Goal: Task Accomplishment & Management: Use online tool/utility

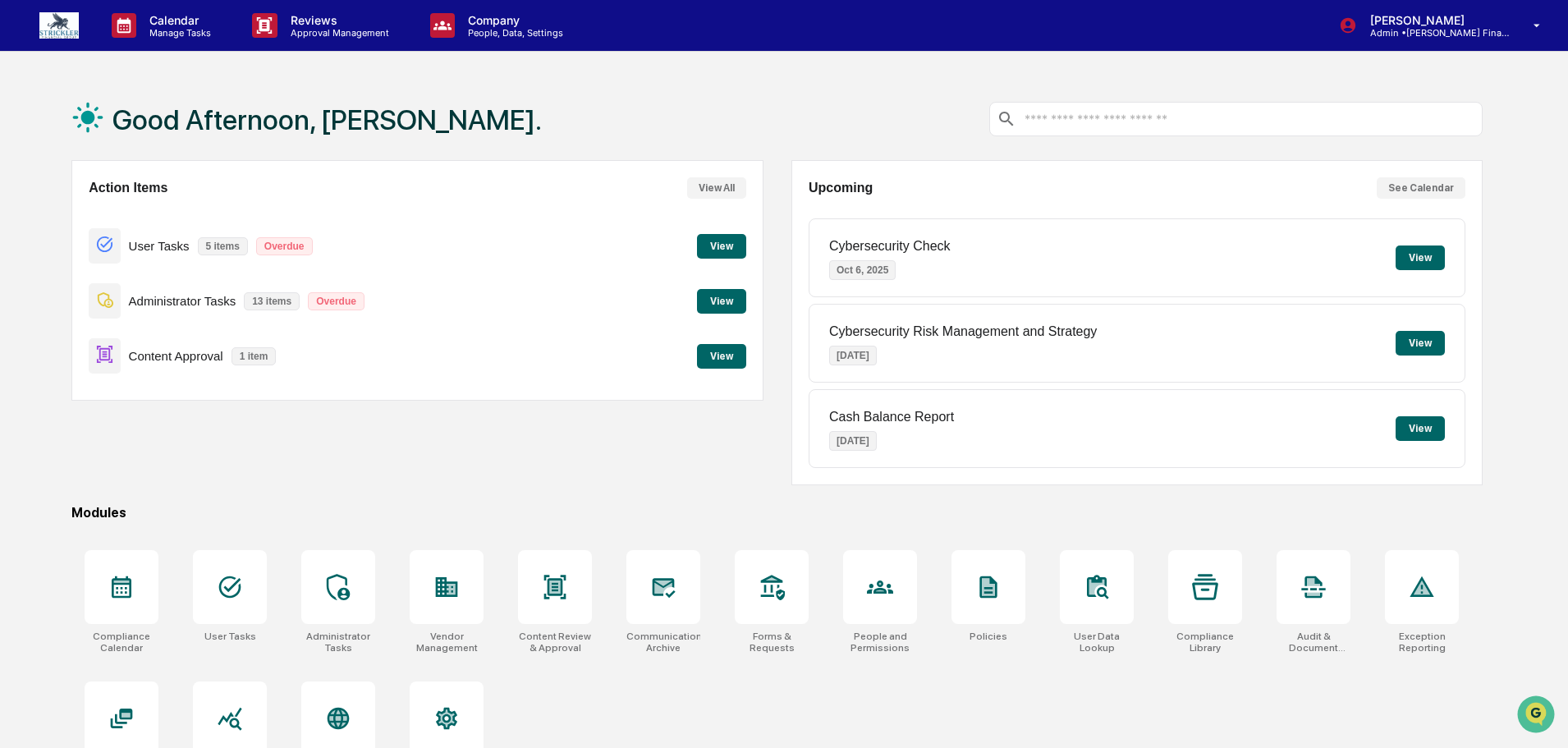
click at [717, 247] on button "View" at bounding box center [721, 246] width 50 height 24
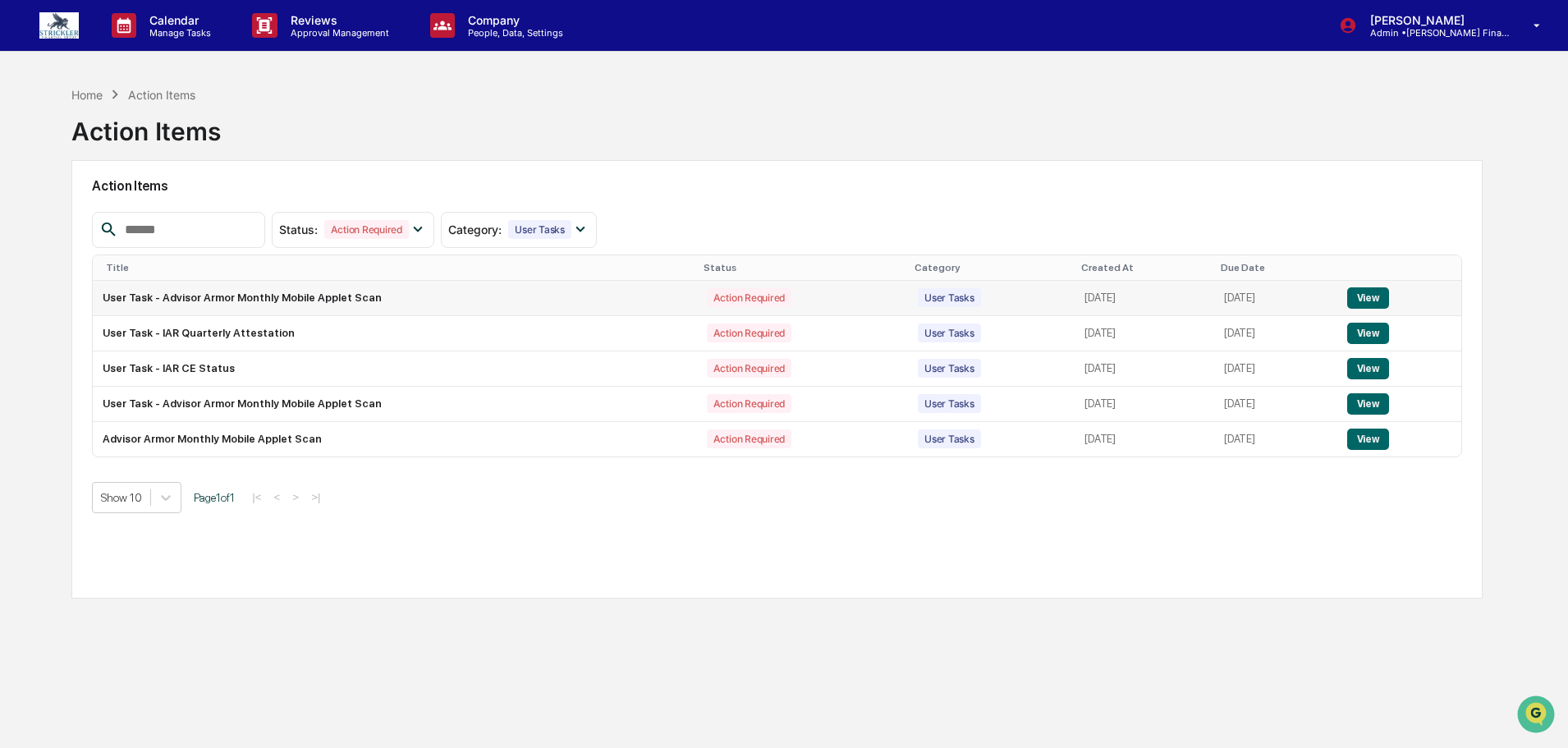
click at [1369, 299] on button "View" at bounding box center [1368, 297] width 42 height 21
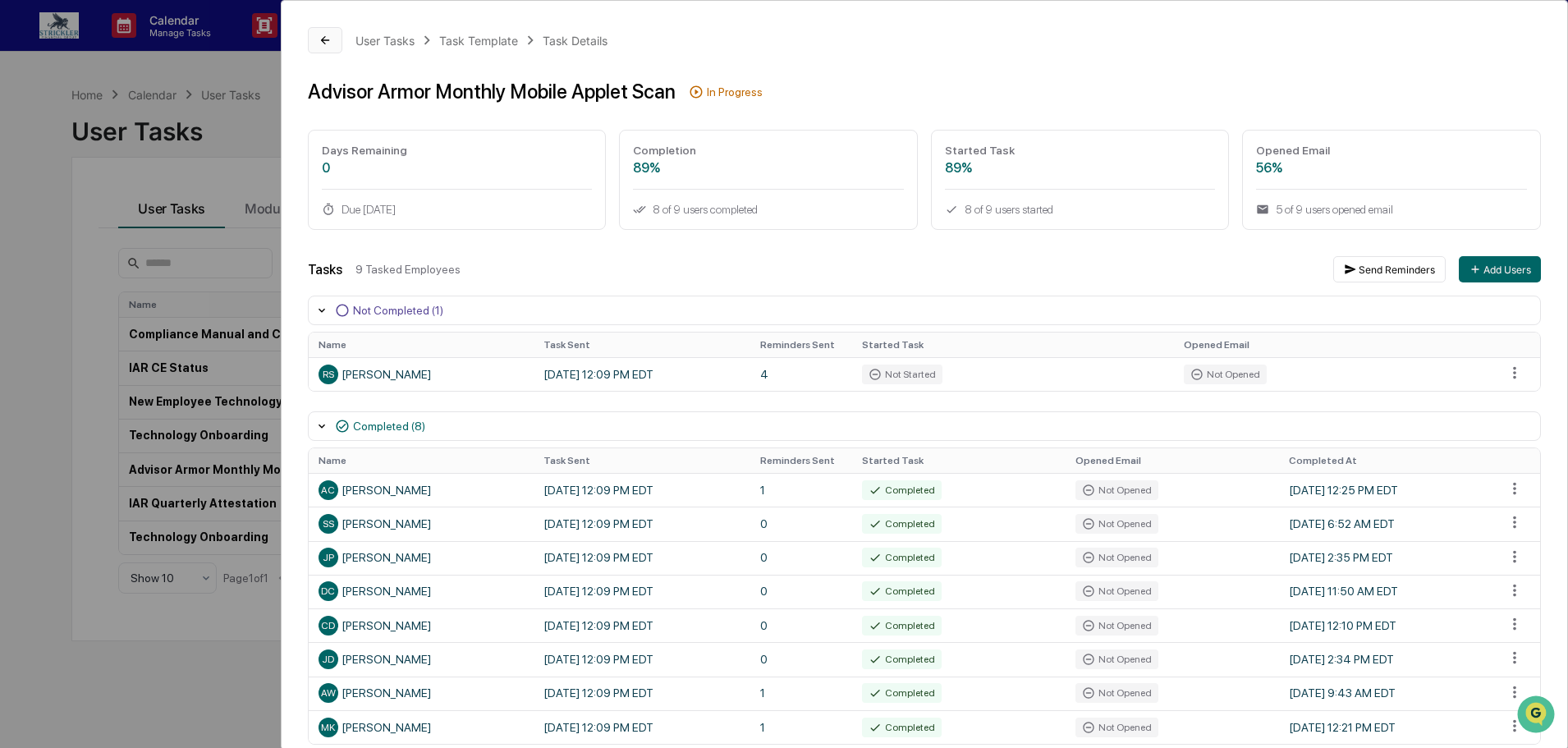
click at [328, 34] on icon at bounding box center [326, 40] width 13 height 13
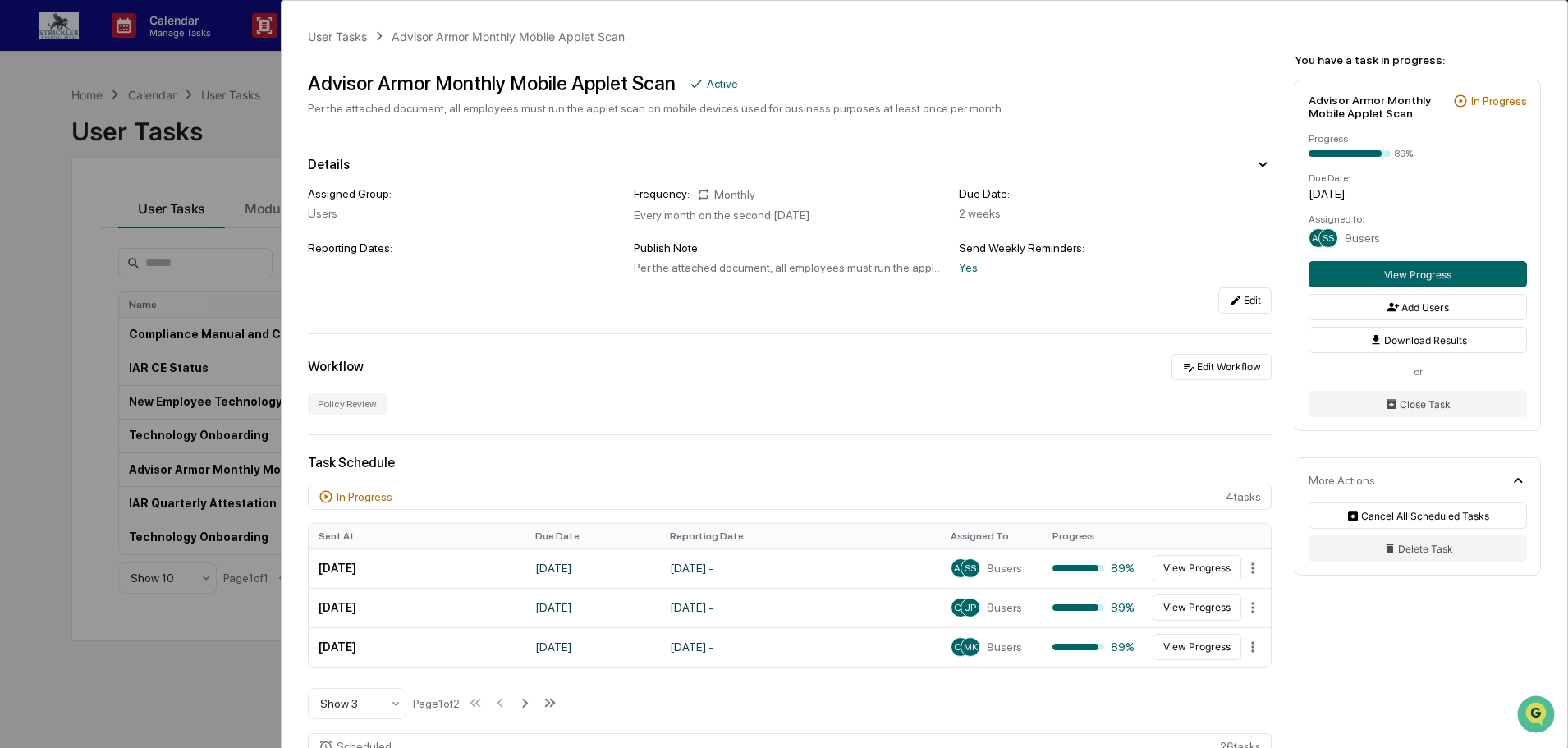
click at [220, 65] on div "User Tasks Advisor Armor Monthly Mobile Applet Scan Advisor Armor Monthly Mobil…" at bounding box center [784, 374] width 1568 height 748
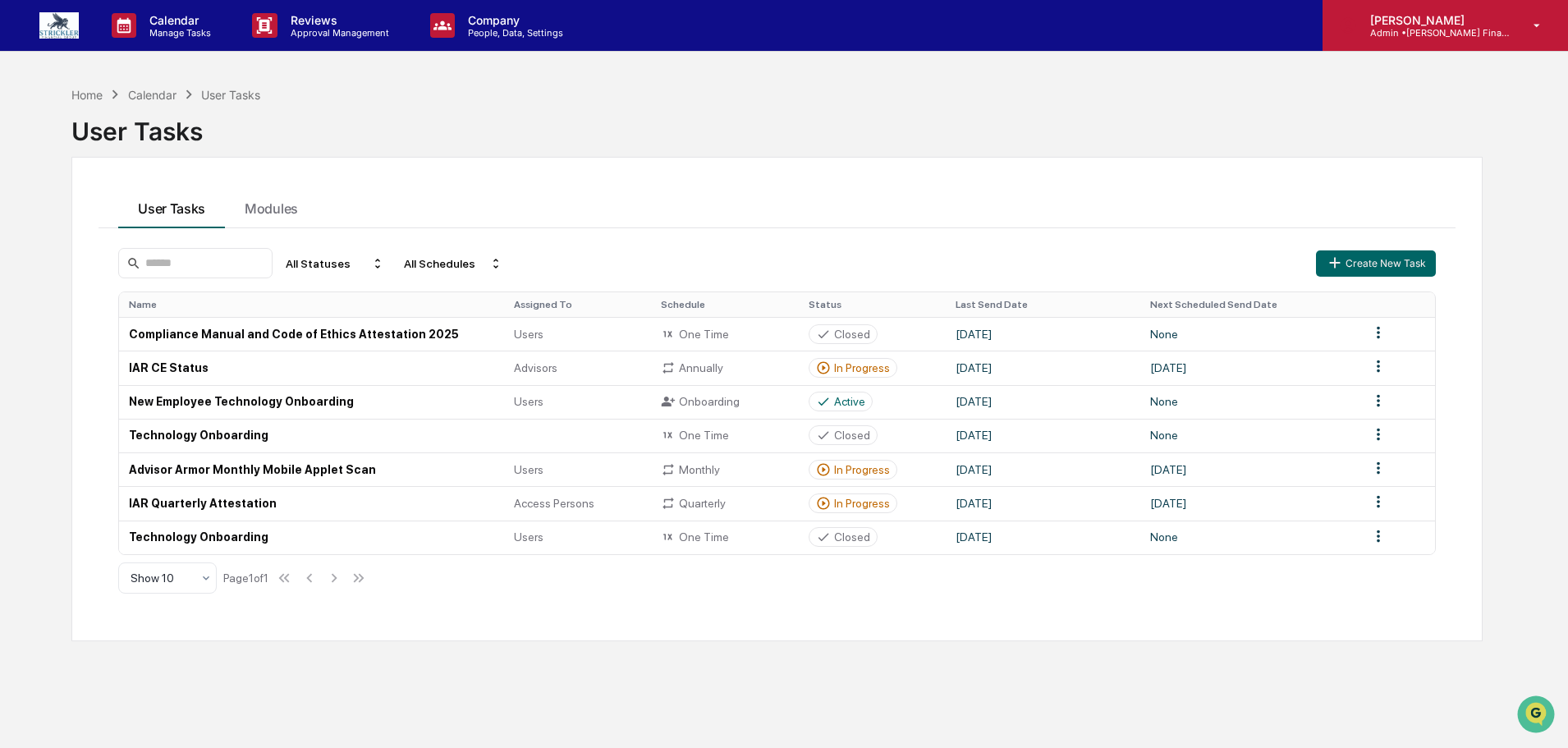
click at [1466, 24] on p "[PERSON_NAME]" at bounding box center [1433, 20] width 152 height 14
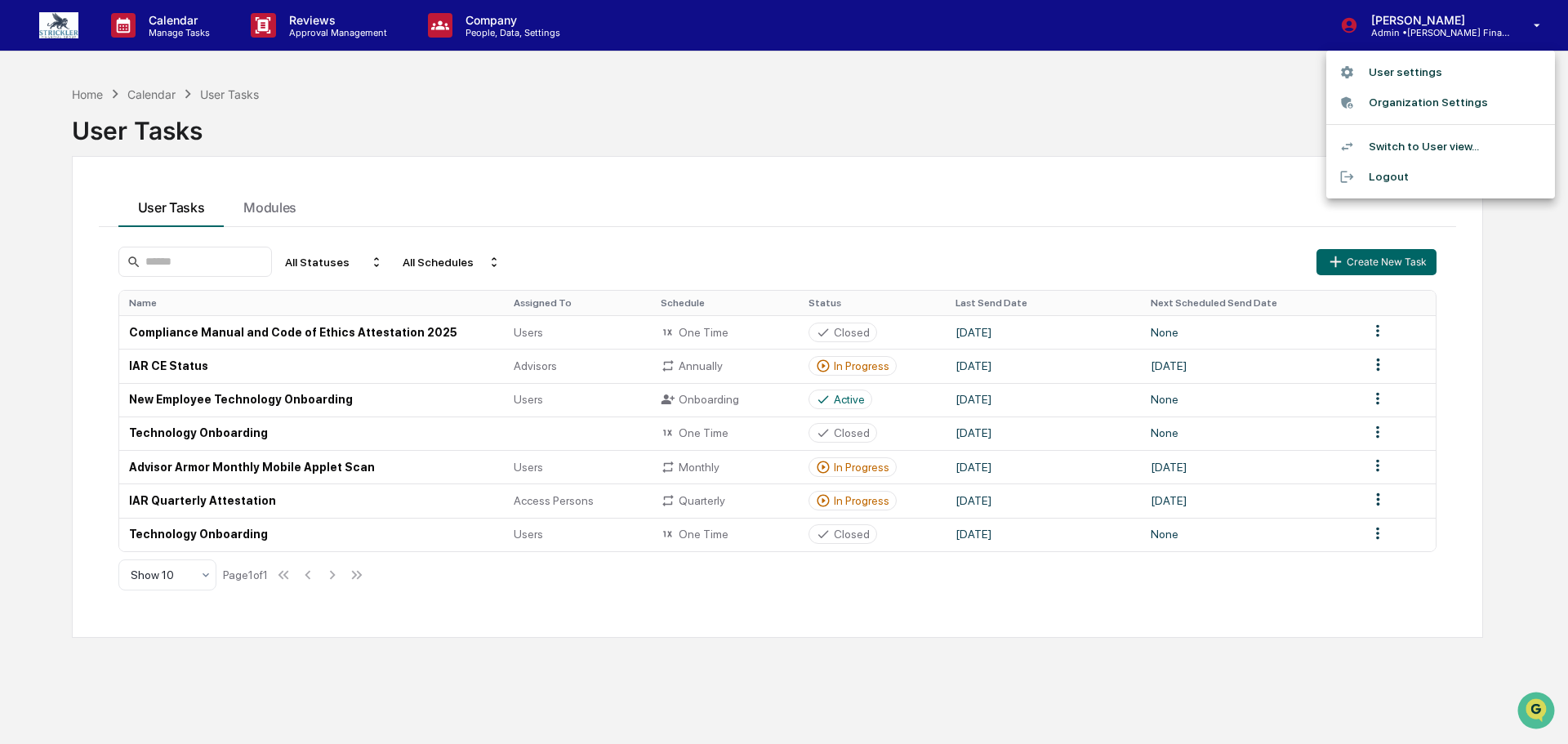
click at [1397, 153] on li "Switch to User view..." at bounding box center [1440, 146] width 229 height 30
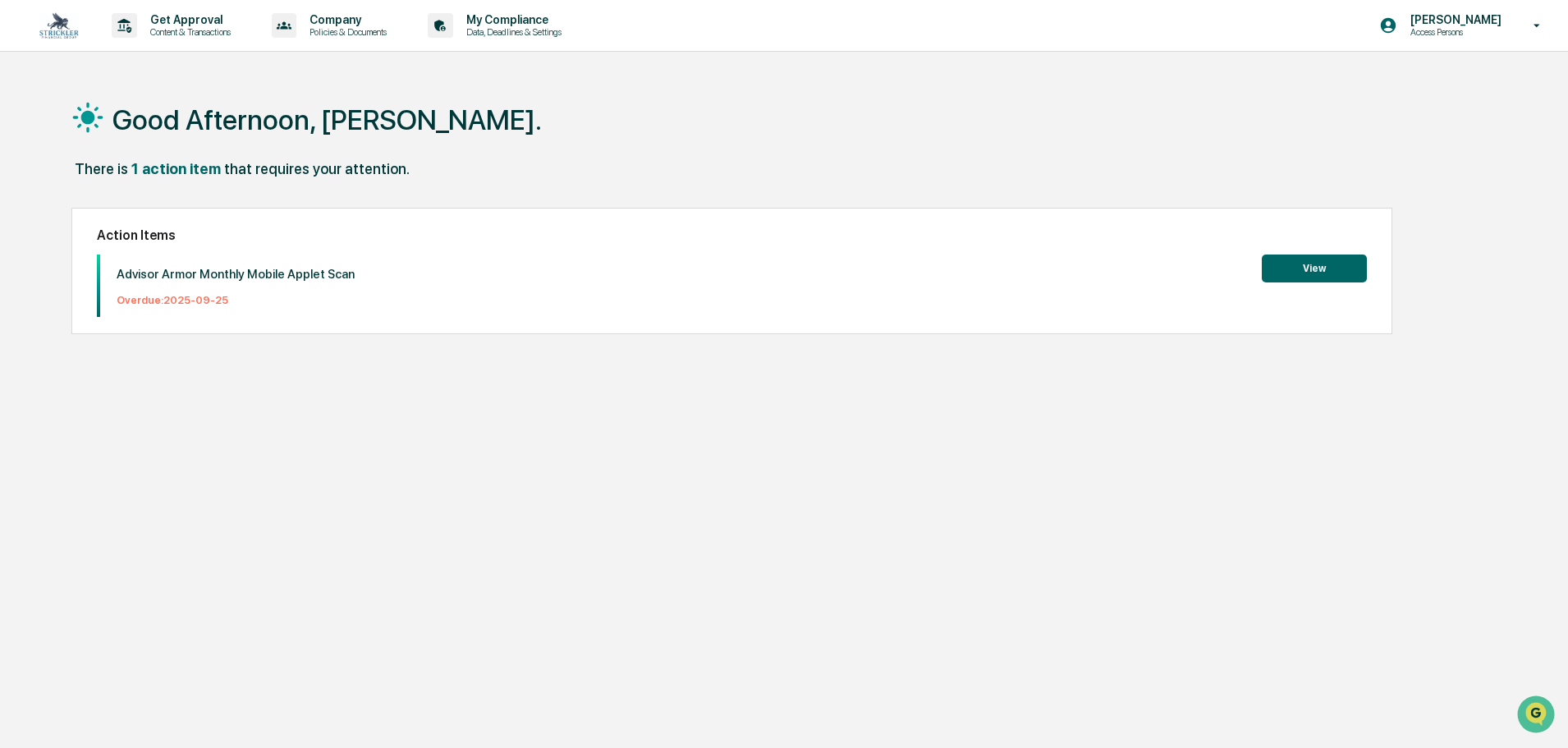
click at [1328, 264] on button "View" at bounding box center [1314, 268] width 105 height 28
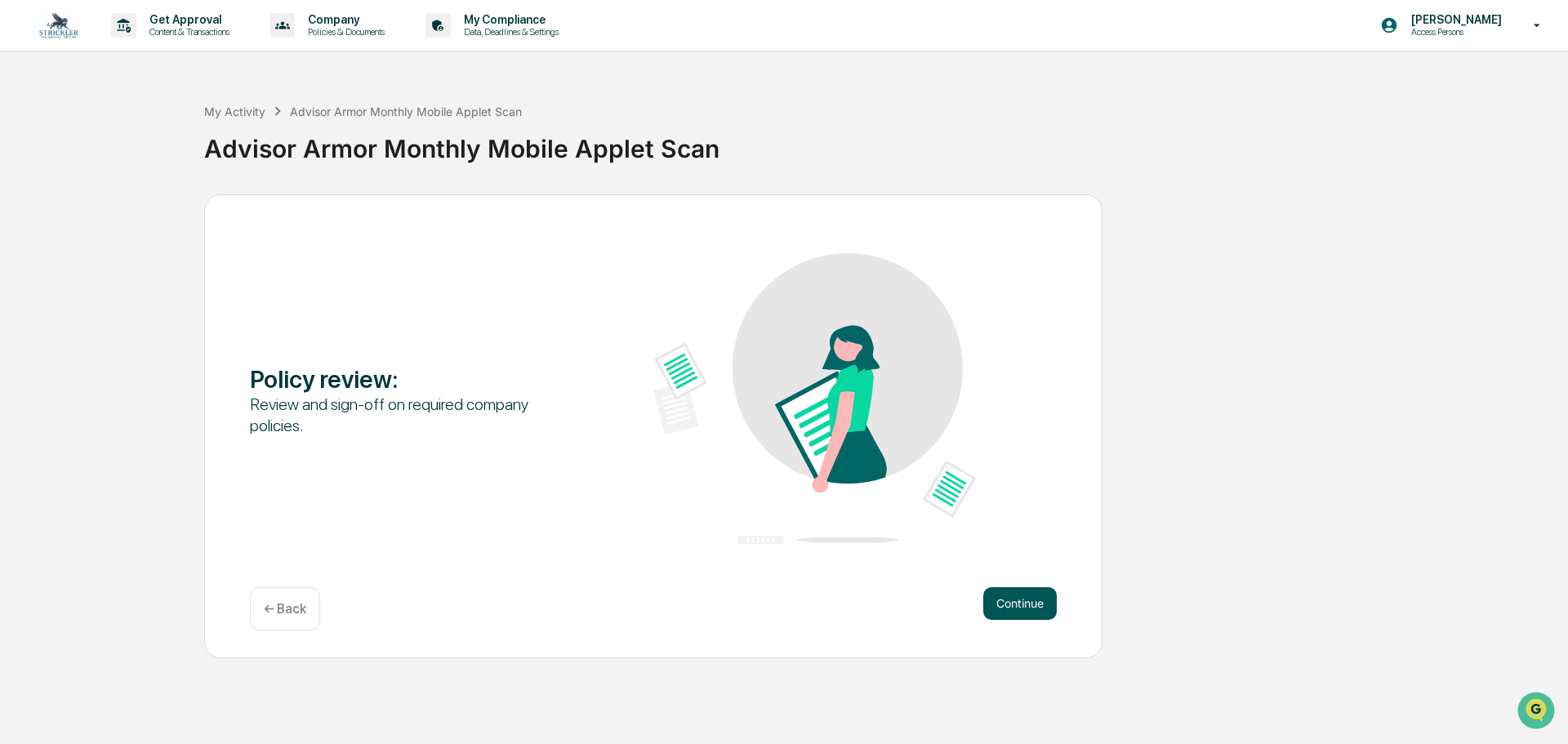
click at [991, 593] on button "Continue" at bounding box center [1020, 603] width 74 height 33
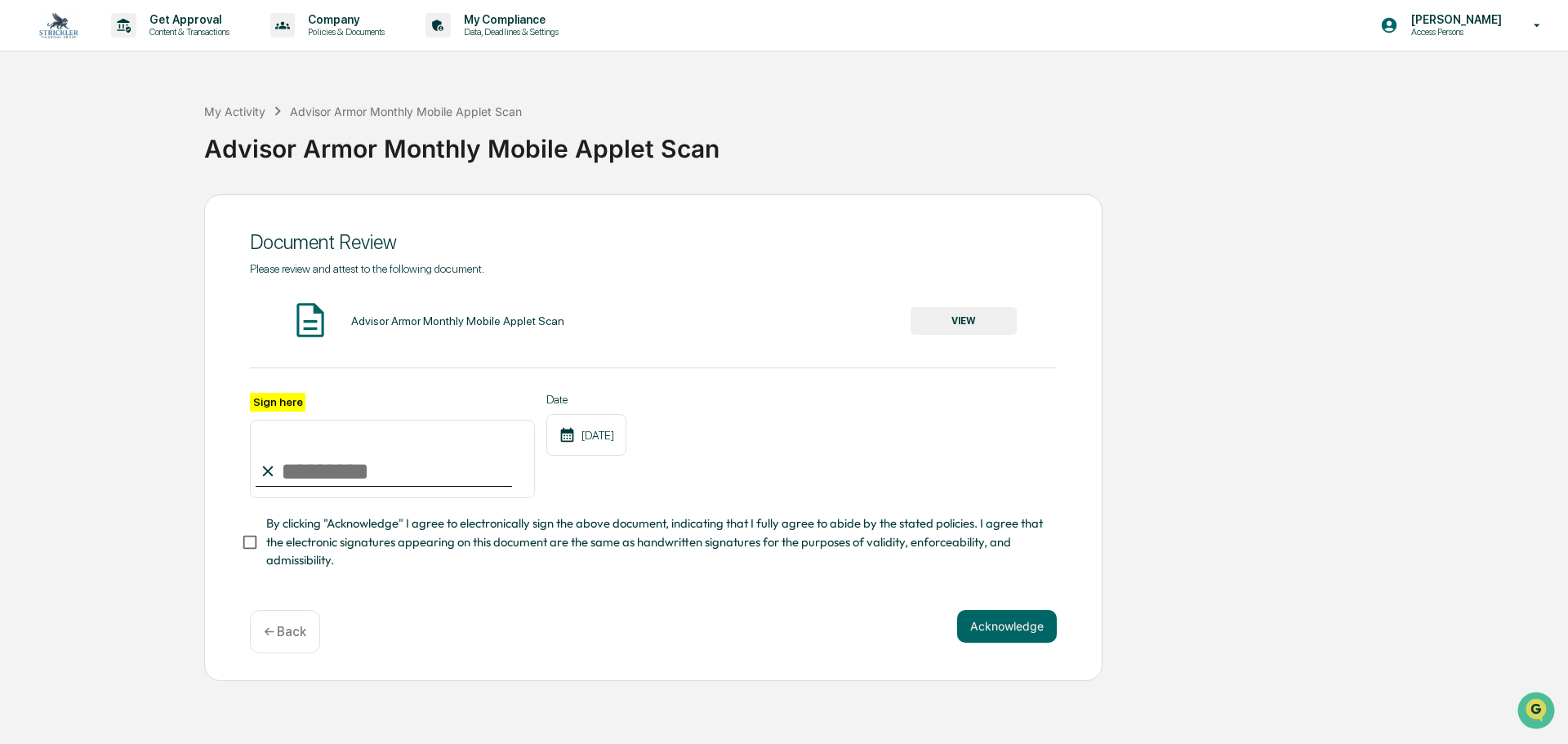
click at [386, 477] on input "Sign here" at bounding box center [393, 459] width 285 height 79
type input "*********"
click at [980, 324] on button "VIEW" at bounding box center [964, 321] width 106 height 28
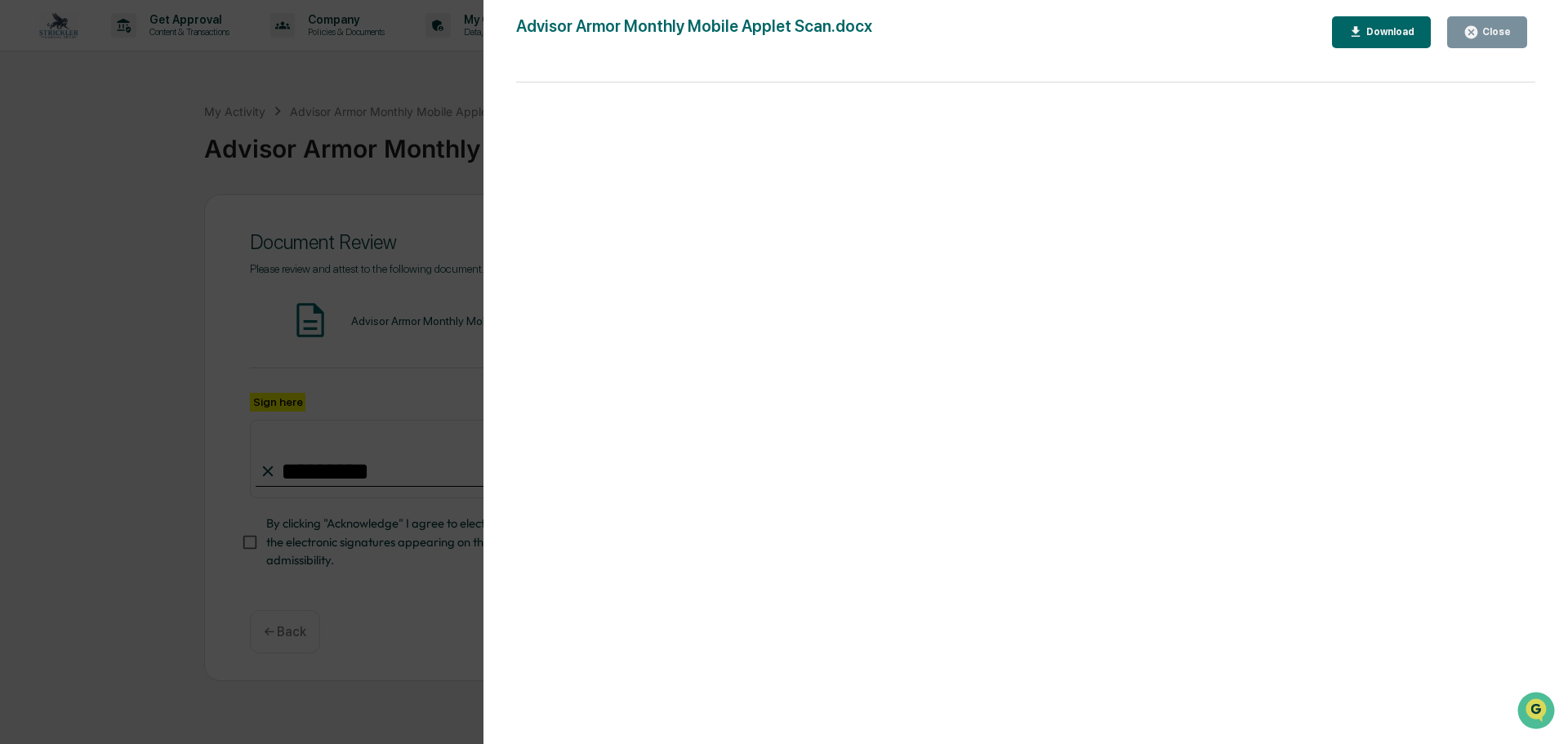
click at [1494, 38] on div "Close" at bounding box center [1487, 32] width 48 height 16
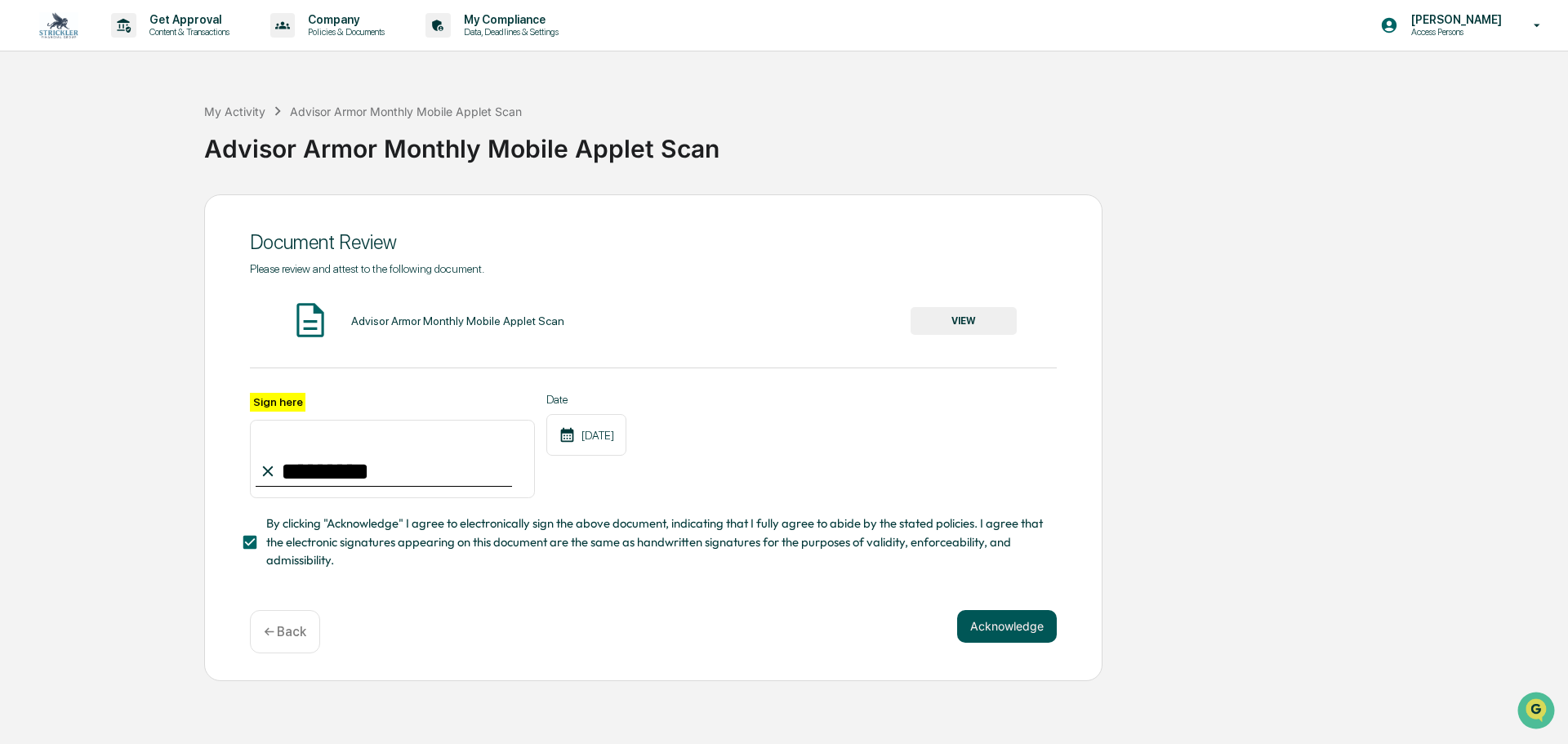
click at [995, 634] on button "Acknowledge" at bounding box center [1006, 626] width 100 height 33
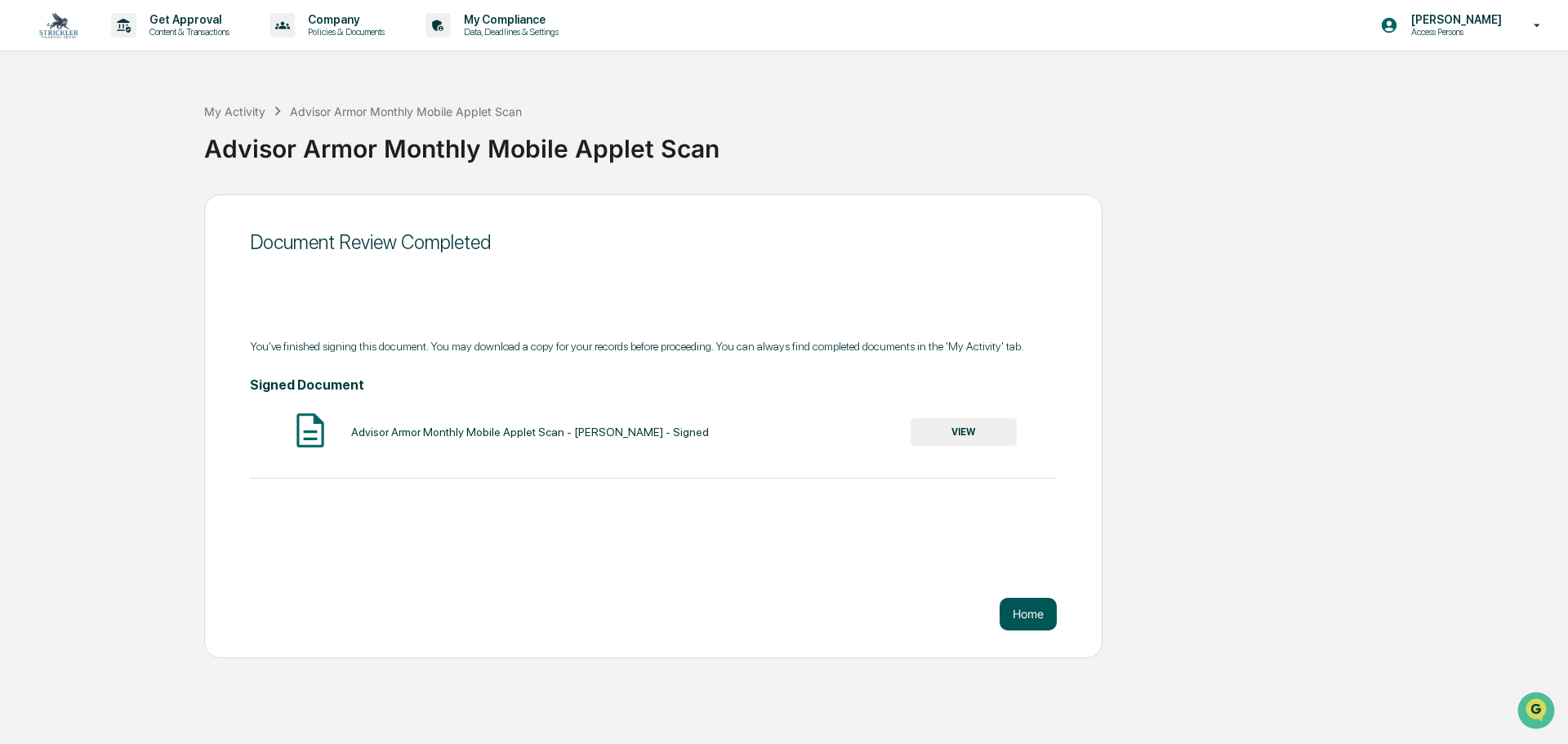
click at [1046, 615] on button "Home" at bounding box center [1028, 613] width 57 height 33
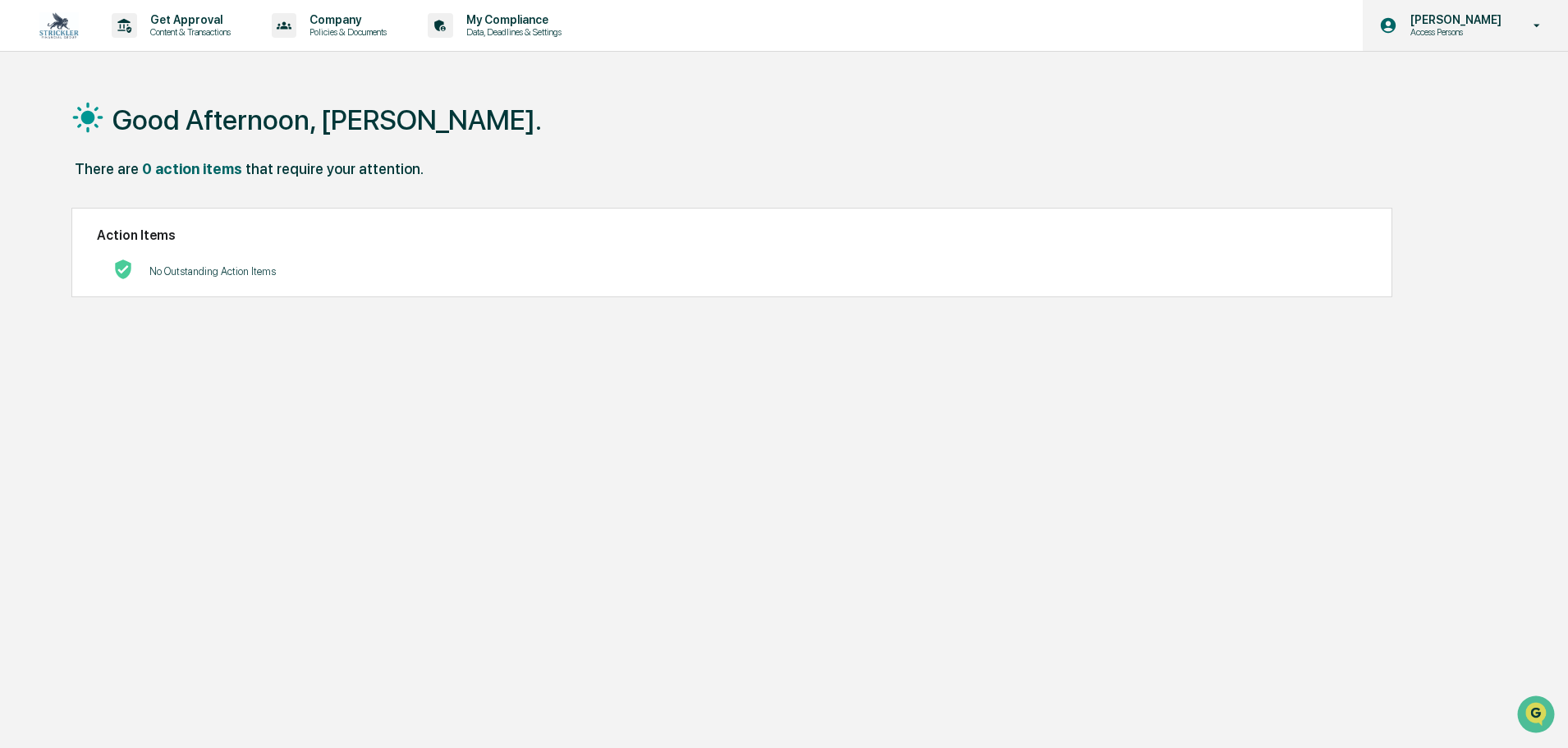
click at [1545, 15] on div "[PERSON_NAME] Access Persons" at bounding box center [1465, 25] width 205 height 50
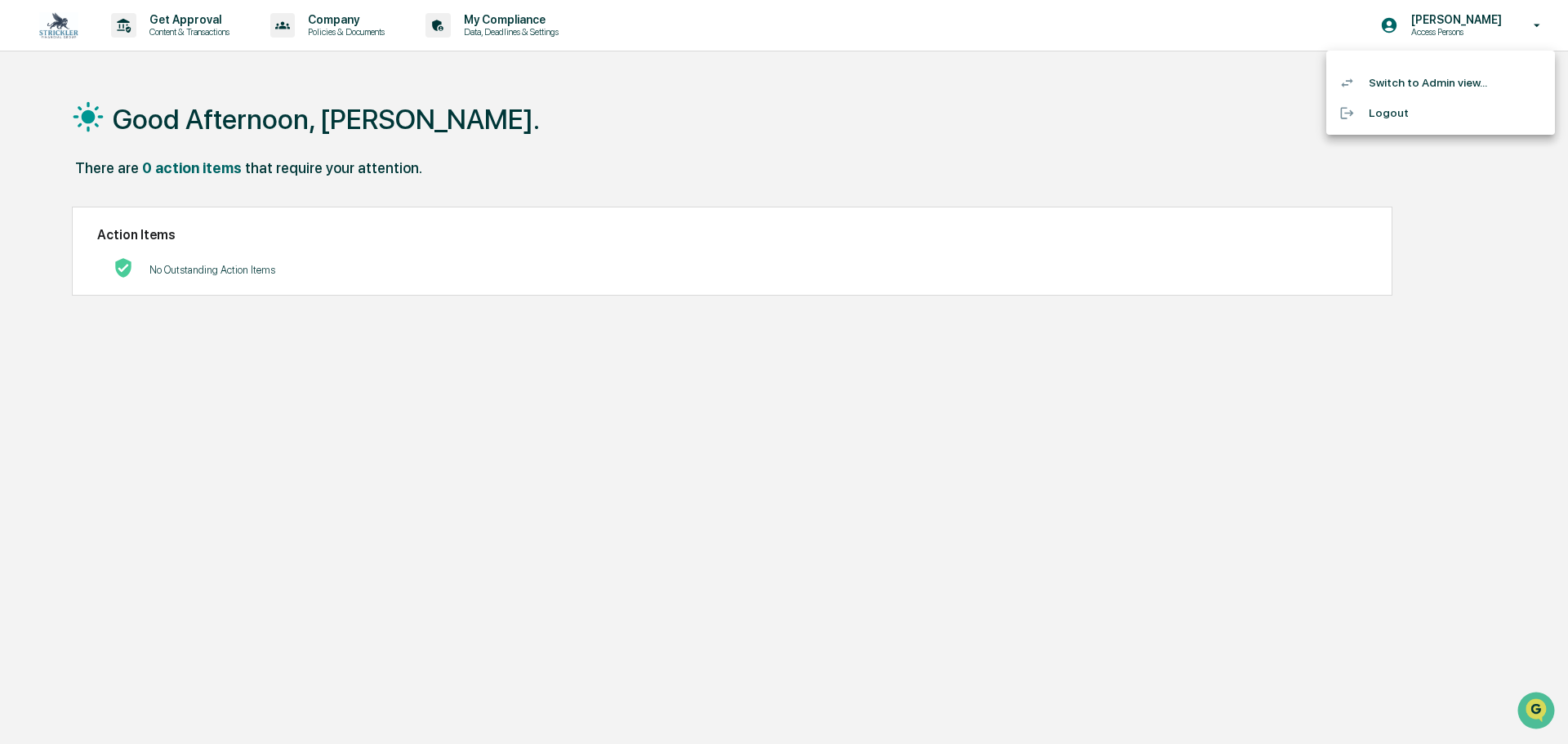
click at [1420, 81] on li "Switch to Admin view..." at bounding box center [1440, 83] width 229 height 30
